Goal: Task Accomplishment & Management: Use online tool/utility

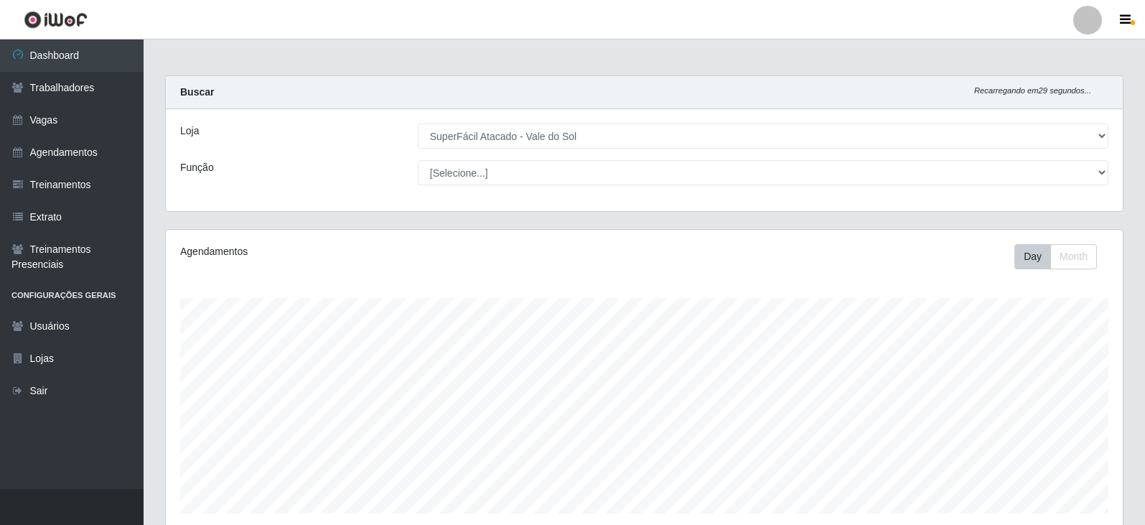
select select "502"
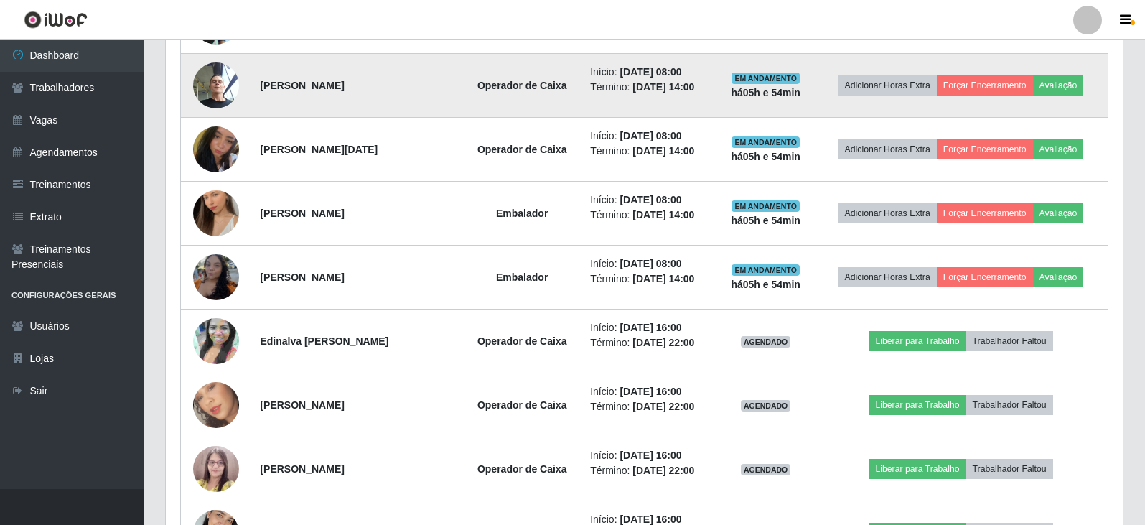
scroll to position [675, 0]
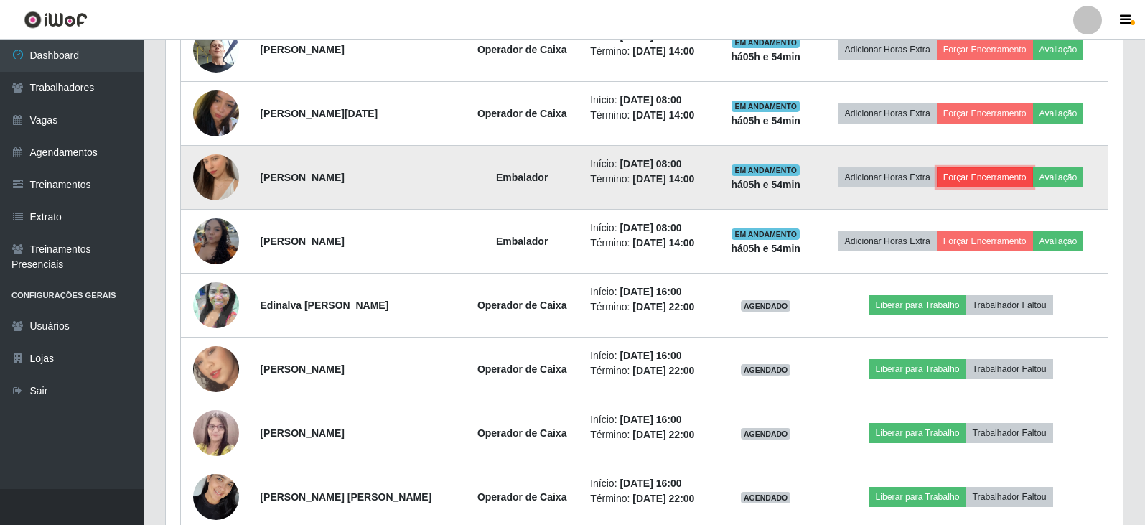
click at [993, 170] on button "Forçar Encerramento" at bounding box center [985, 177] width 96 height 20
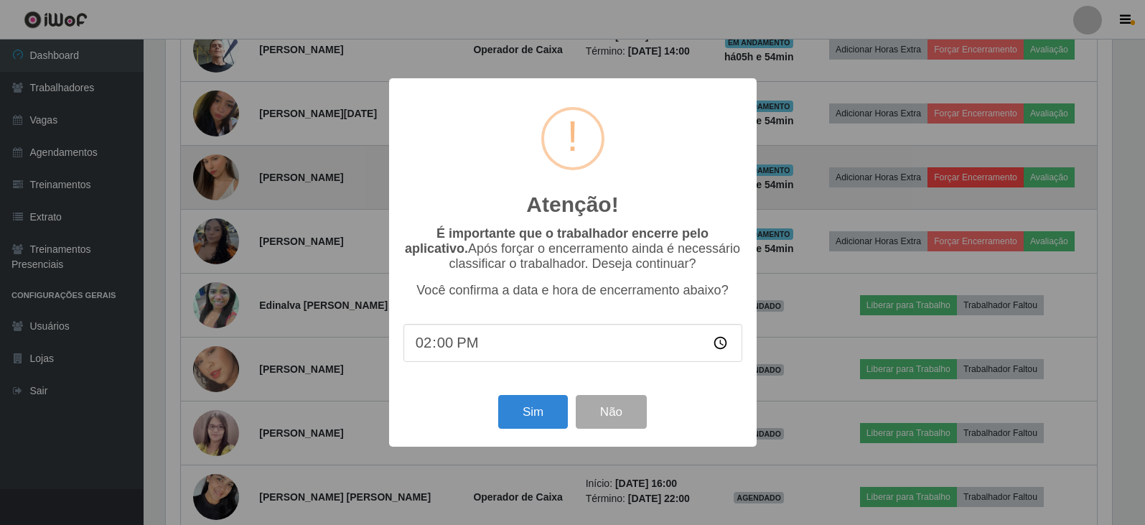
scroll to position [298, 950]
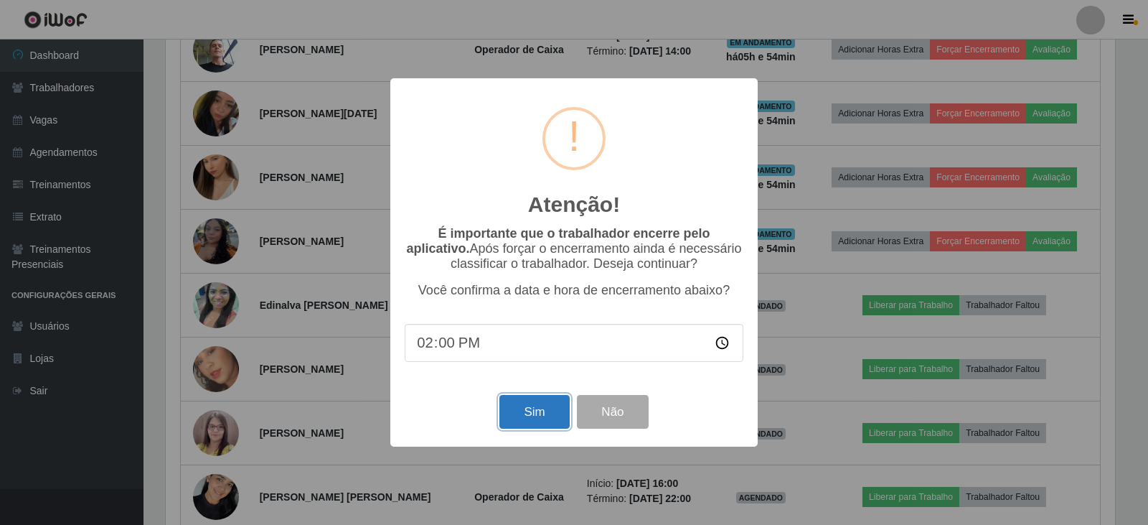
click at [543, 411] on button "Sim" at bounding box center [535, 412] width 70 height 34
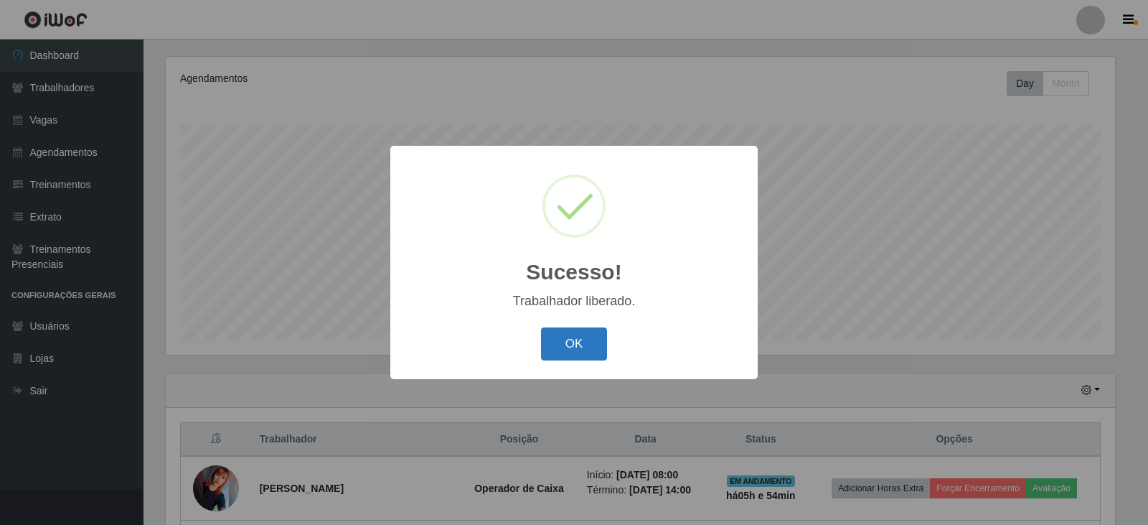
click at [575, 338] on button "OK" at bounding box center [574, 344] width 67 height 34
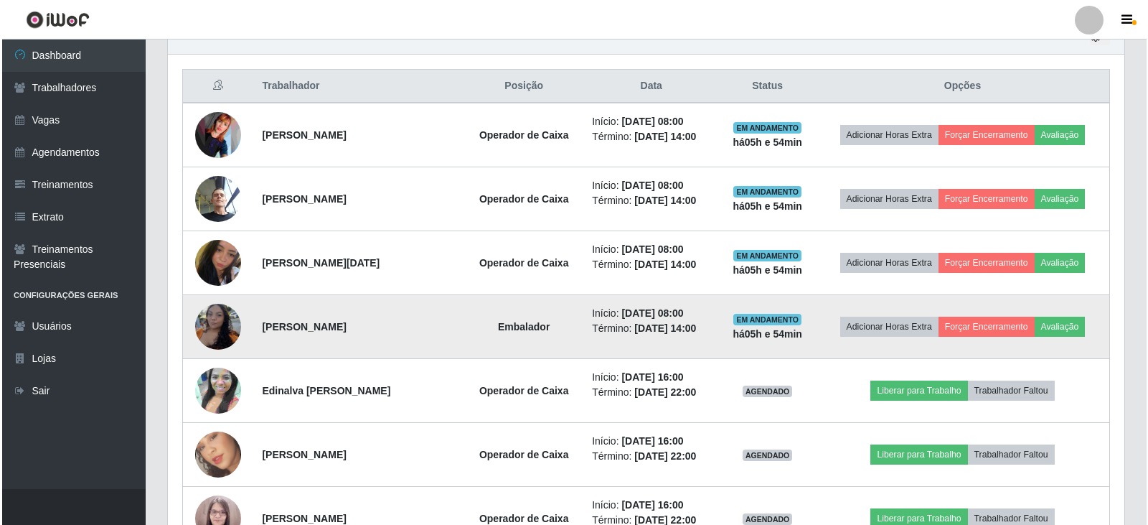
scroll to position [532, 0]
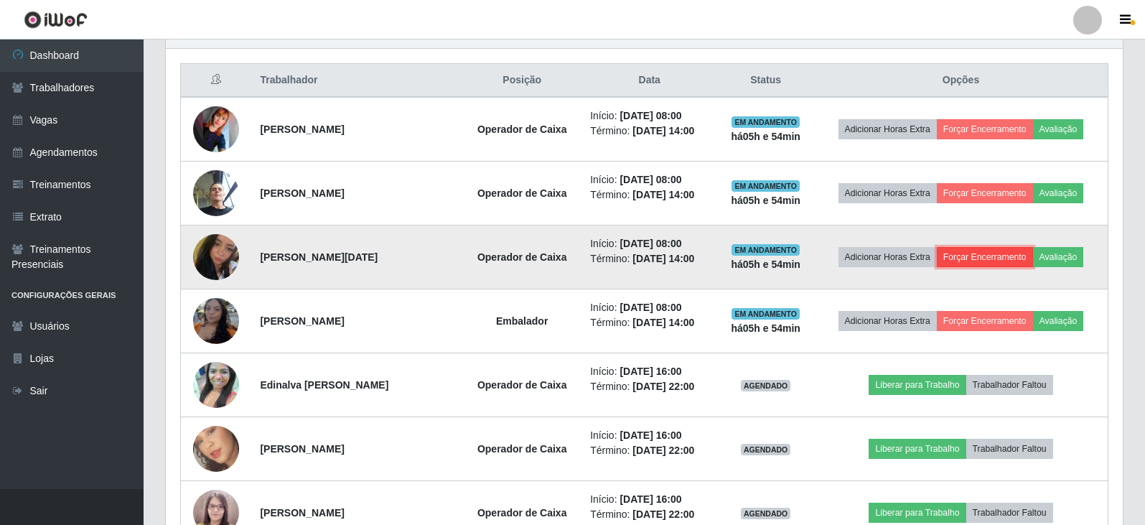
click at [1004, 251] on button "Forçar Encerramento" at bounding box center [985, 257] width 96 height 20
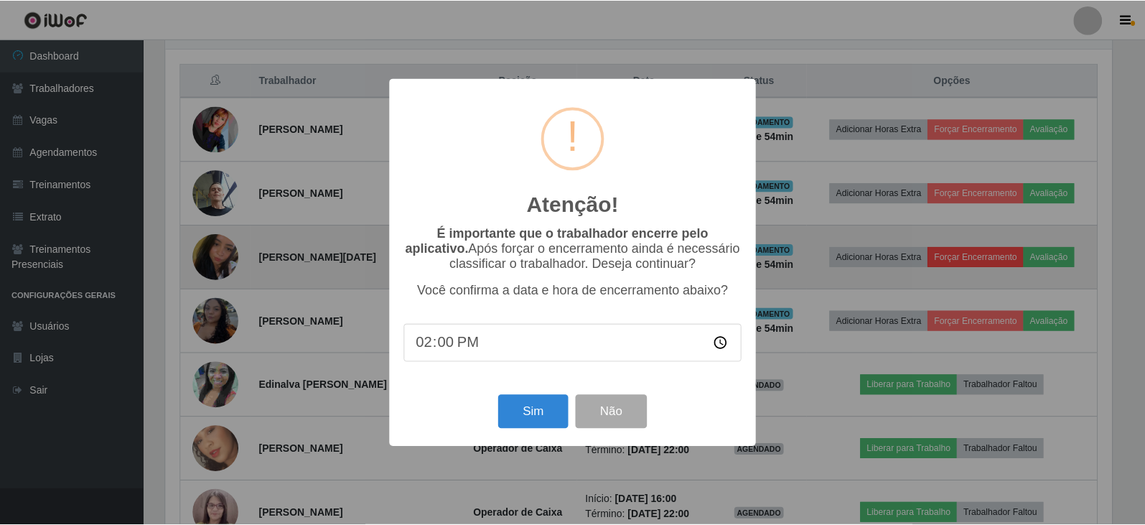
scroll to position [298, 950]
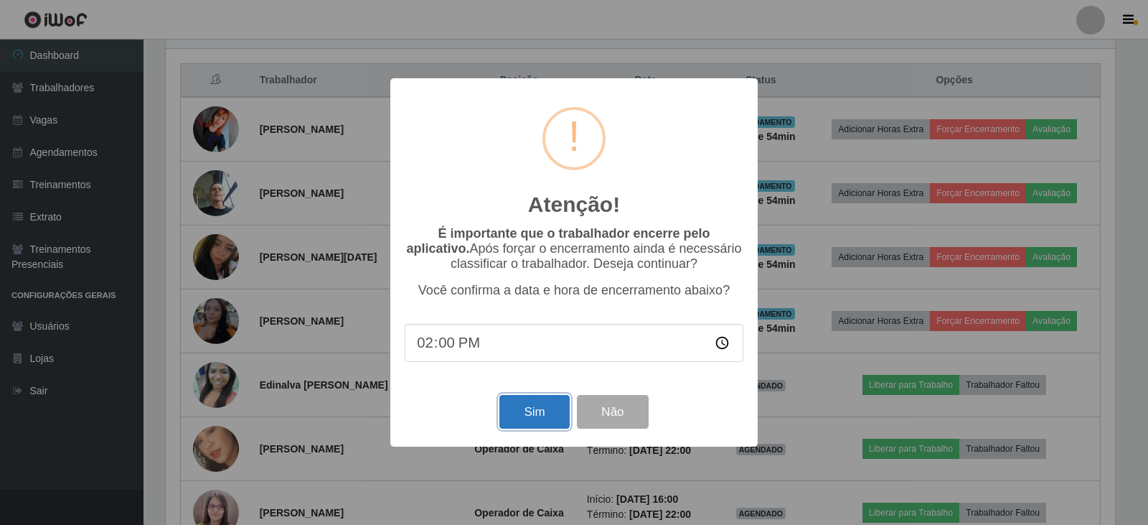
click at [548, 416] on button "Sim" at bounding box center [535, 412] width 70 height 34
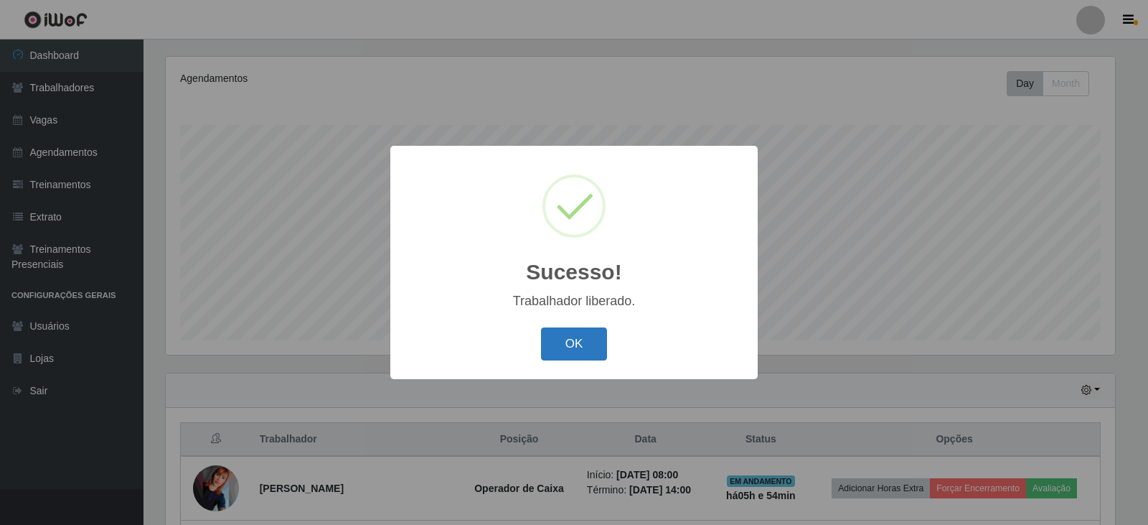
click at [558, 356] on button "OK" at bounding box center [574, 344] width 67 height 34
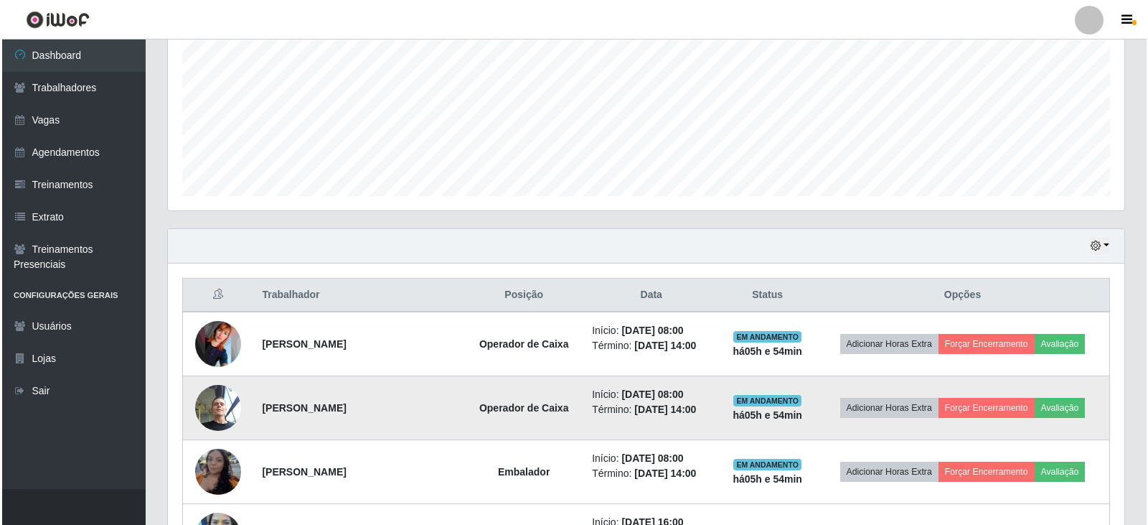
scroll to position [317, 0]
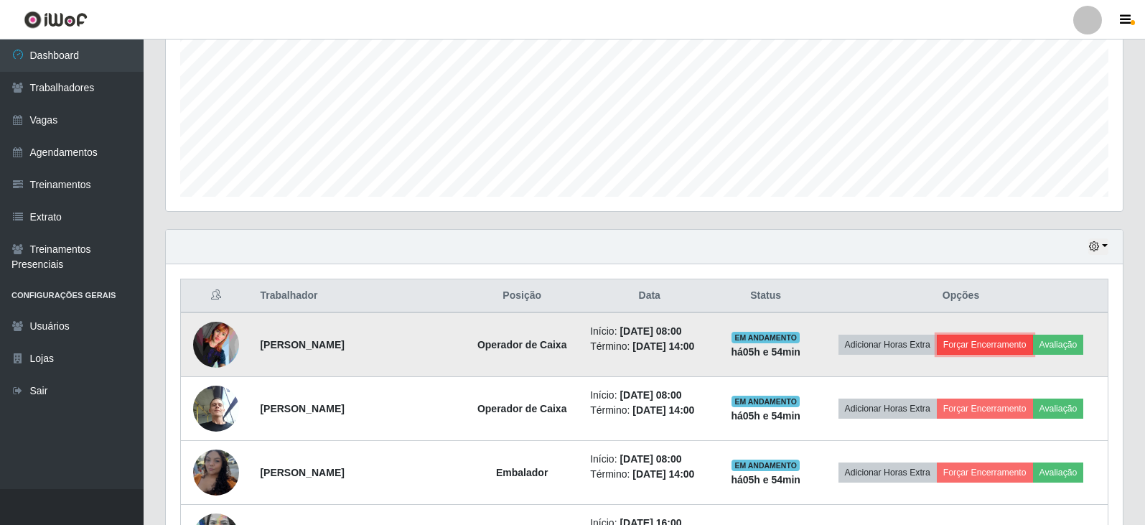
click at [962, 344] on button "Forçar Encerramento" at bounding box center [985, 344] width 96 height 20
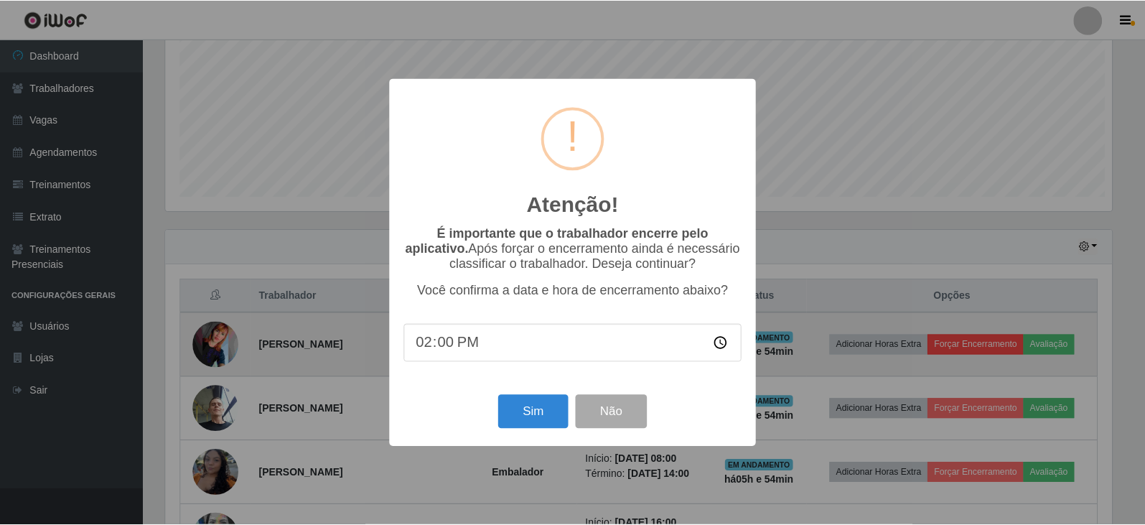
scroll to position [298, 950]
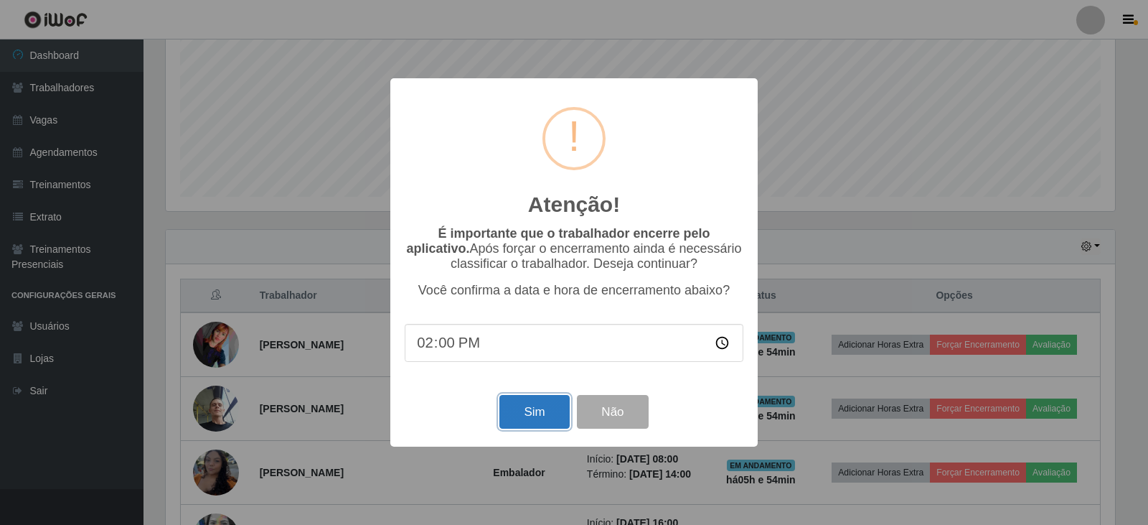
click at [521, 411] on button "Sim" at bounding box center [535, 412] width 70 height 34
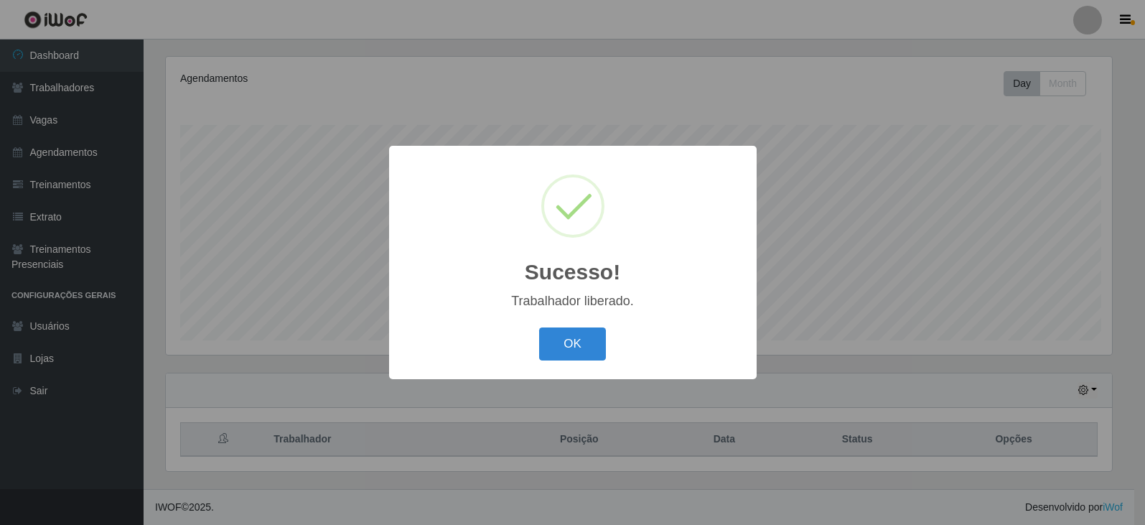
scroll to position [0, 0]
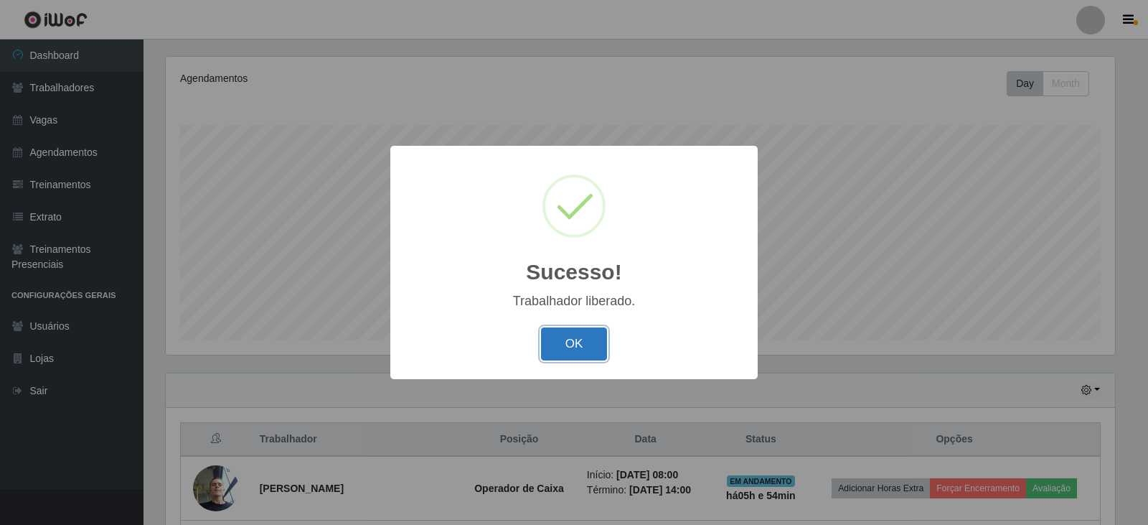
click at [585, 341] on button "OK" at bounding box center [574, 344] width 67 height 34
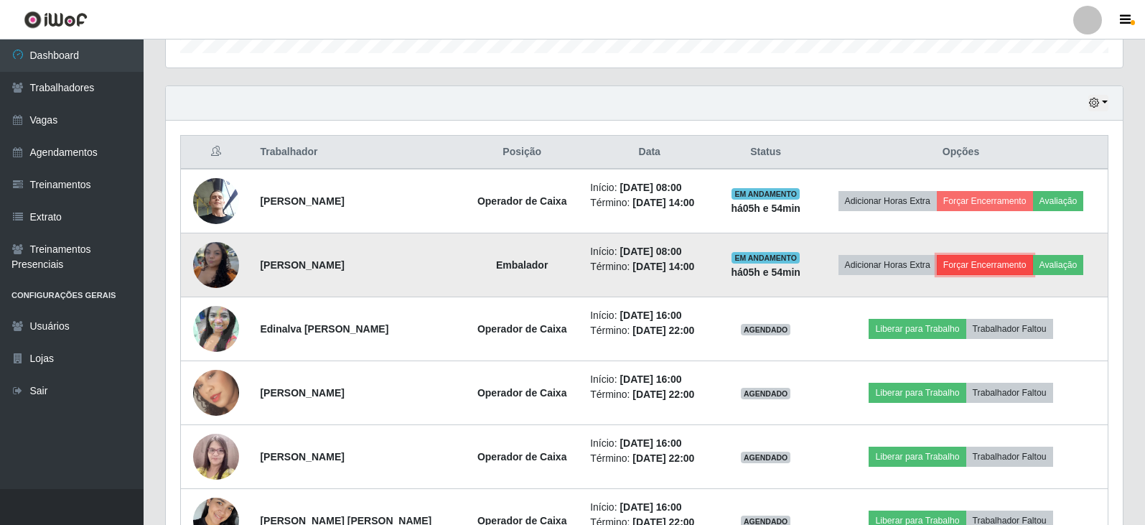
click at [989, 267] on button "Forçar Encerramento" at bounding box center [985, 265] width 96 height 20
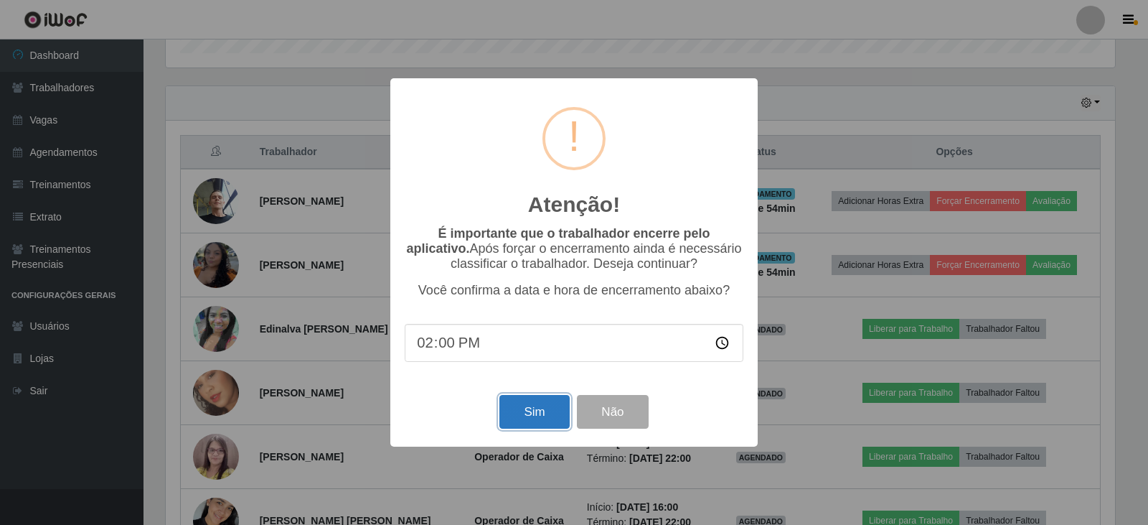
click at [533, 424] on button "Sim" at bounding box center [535, 412] width 70 height 34
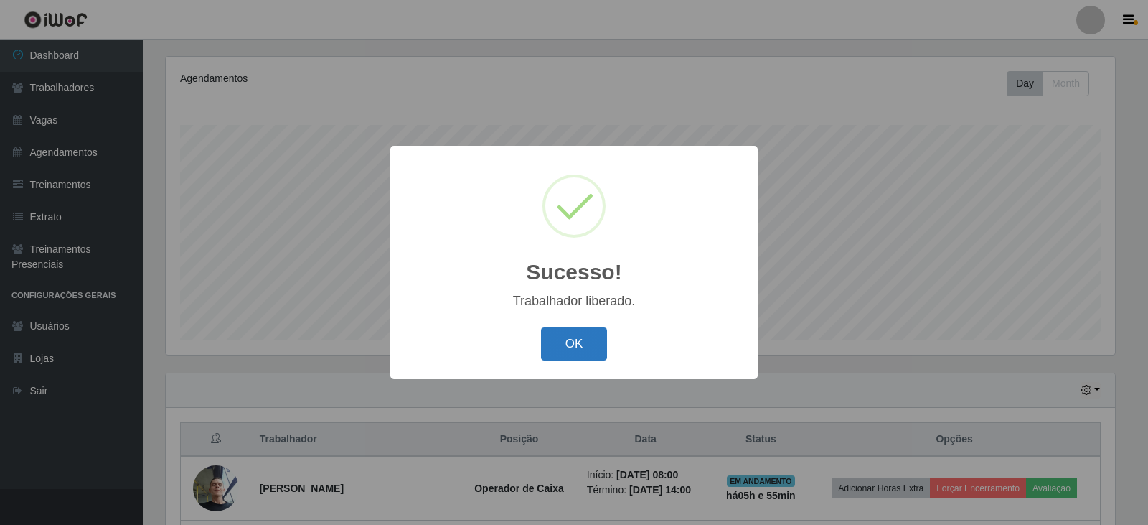
click at [570, 352] on button "OK" at bounding box center [574, 344] width 67 height 34
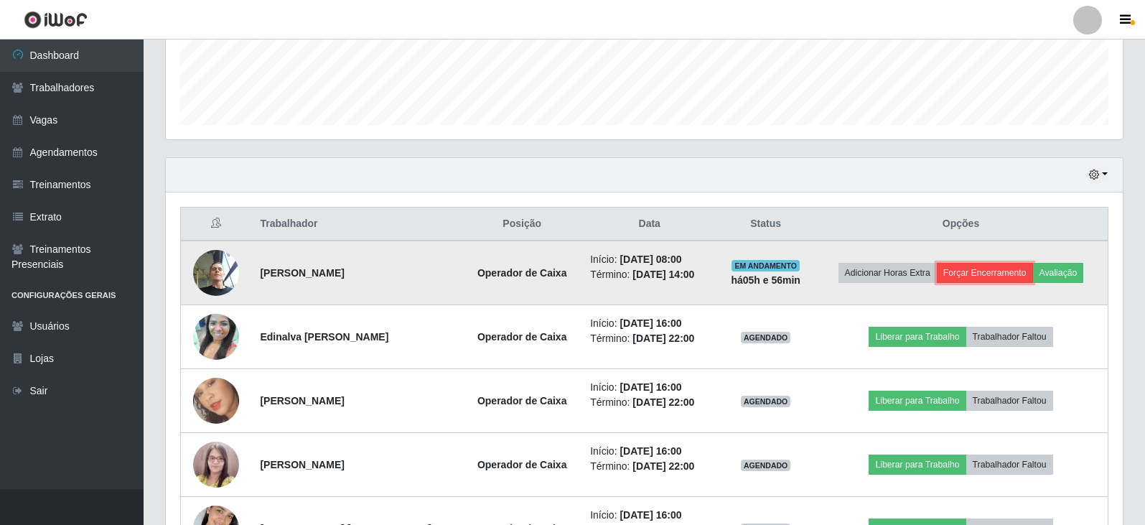
click at [989, 273] on button "Forçar Encerramento" at bounding box center [985, 273] width 96 height 20
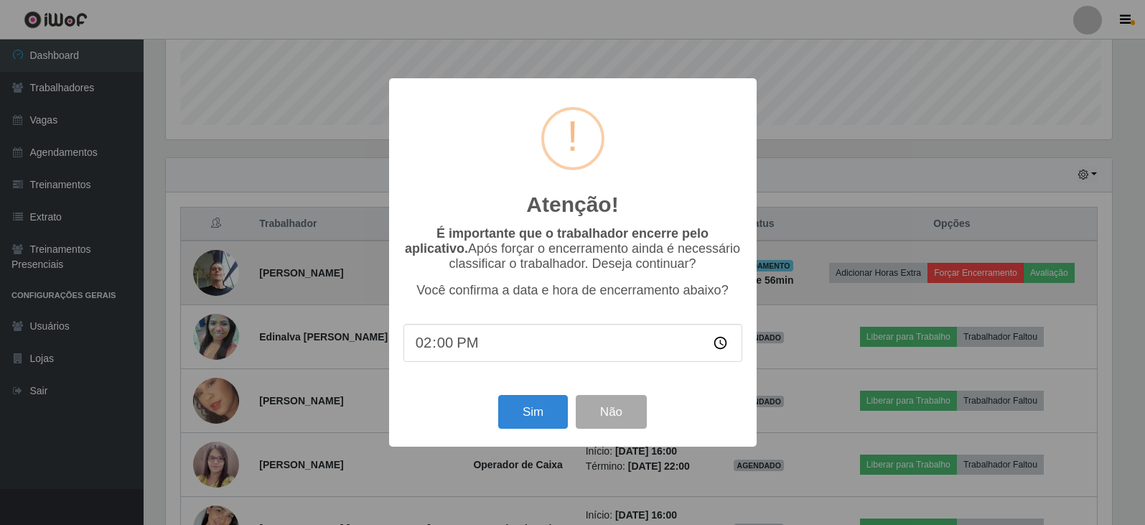
scroll to position [298, 950]
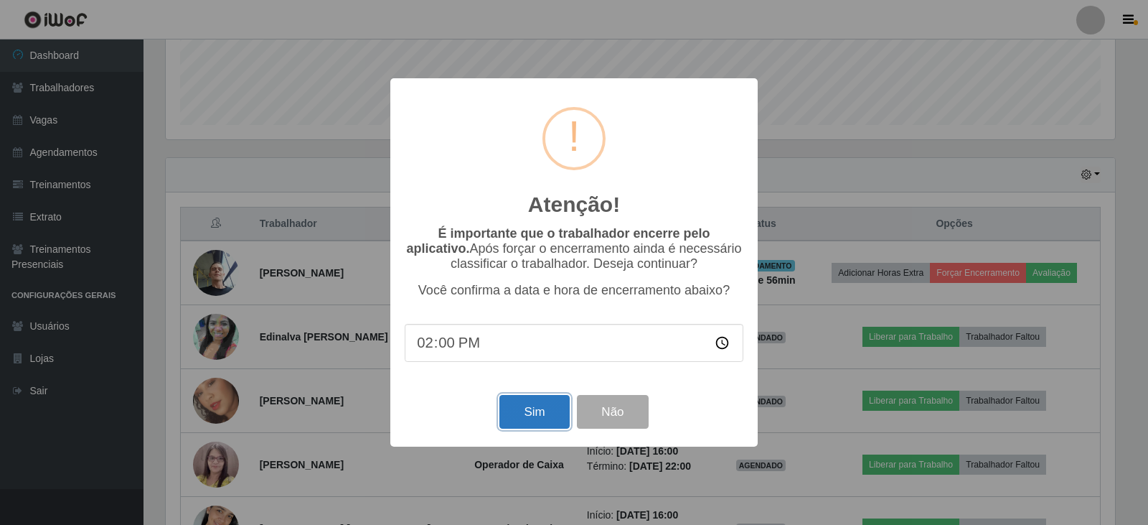
click at [541, 425] on button "Sim" at bounding box center [535, 412] width 70 height 34
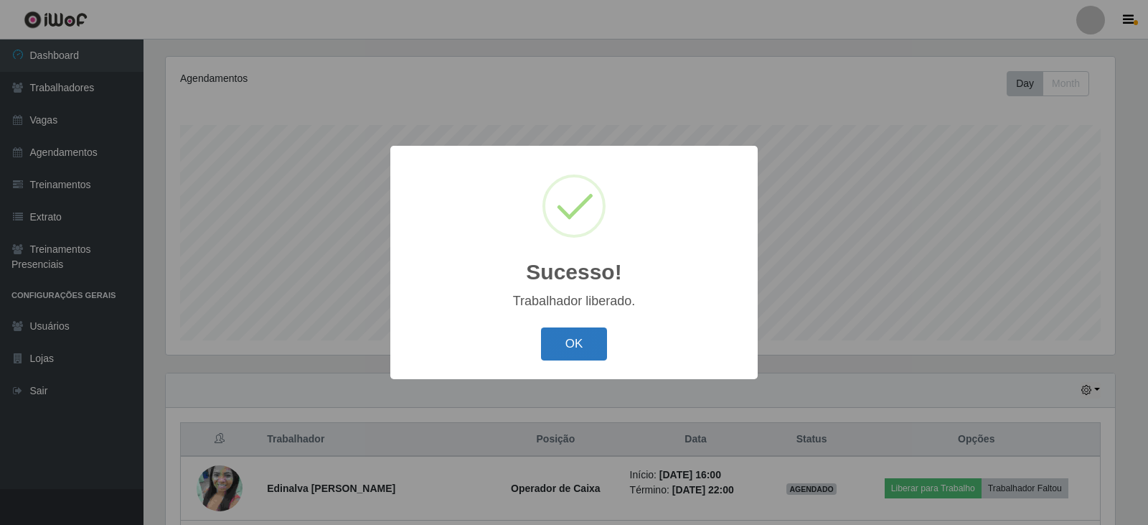
click at [580, 345] on button "OK" at bounding box center [574, 344] width 67 height 34
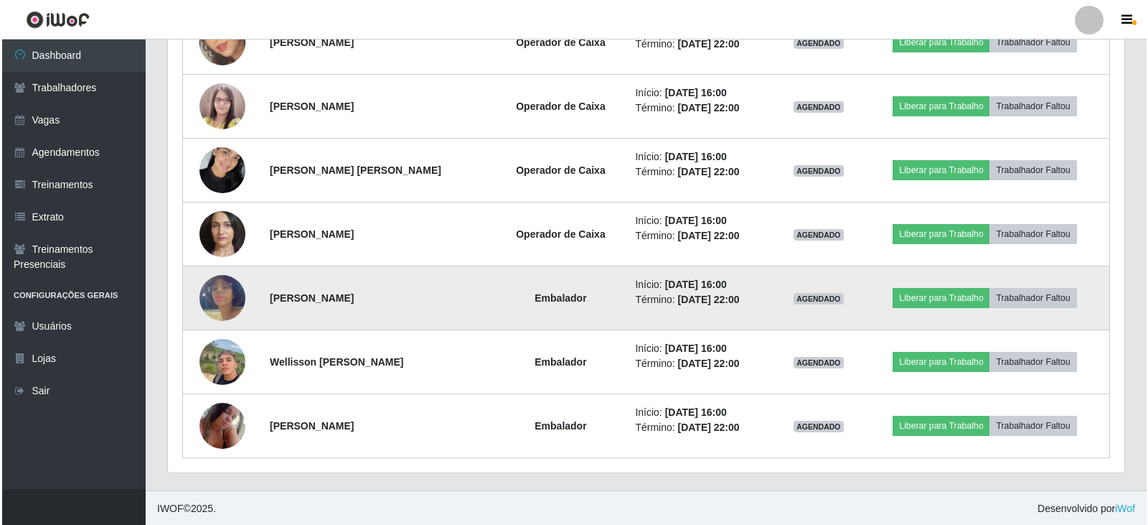
scroll to position [684, 0]
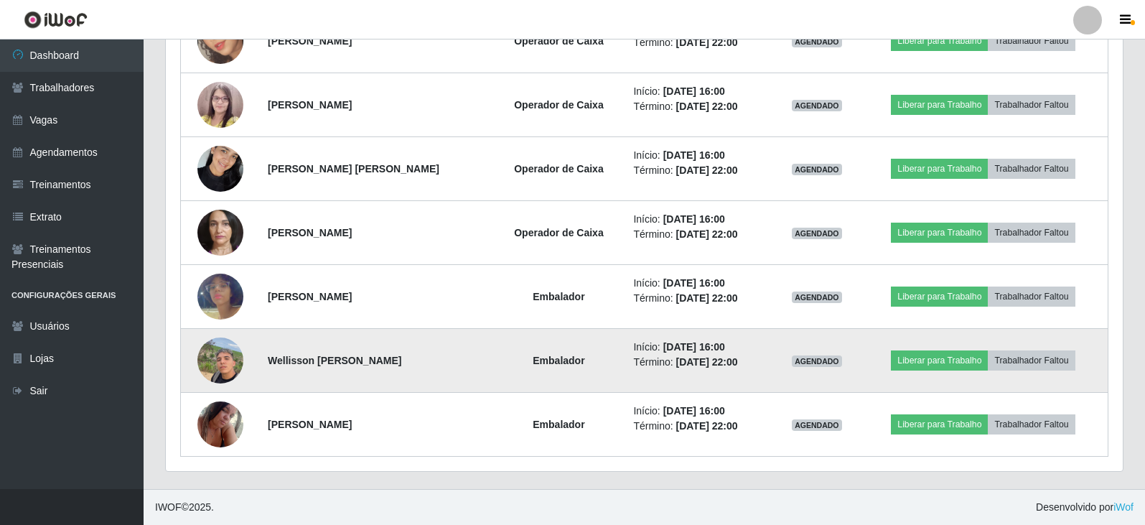
click at [217, 357] on img at bounding box center [220, 359] width 46 height 61
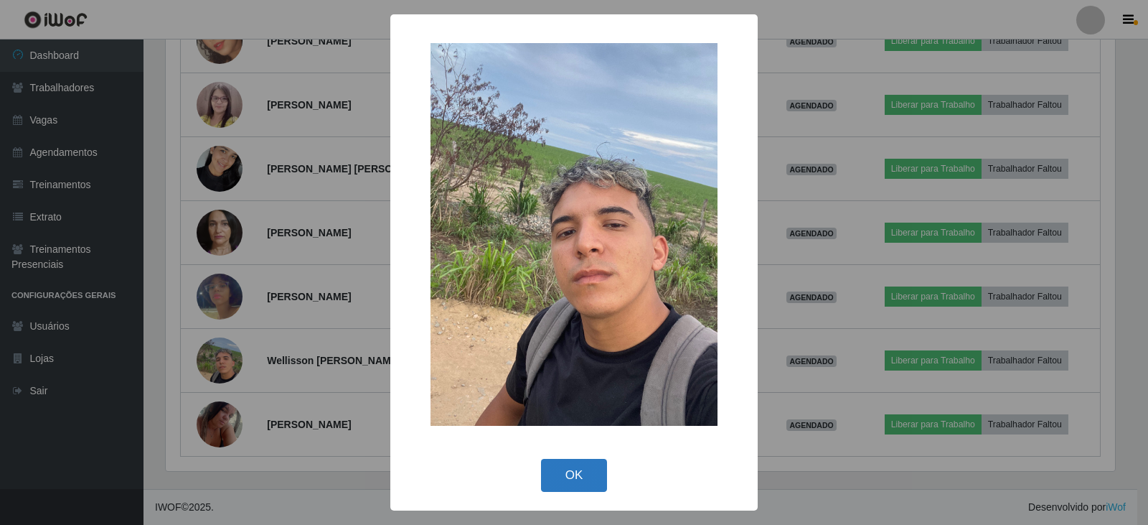
click at [581, 480] on button "OK" at bounding box center [574, 476] width 67 height 34
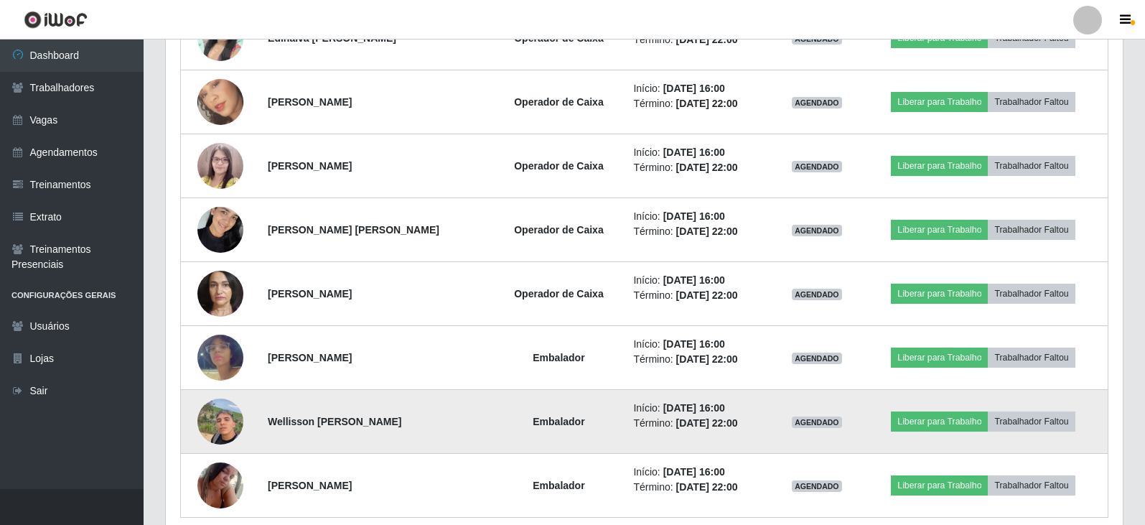
scroll to position [469, 0]
